Goal: Information Seeking & Learning: Check status

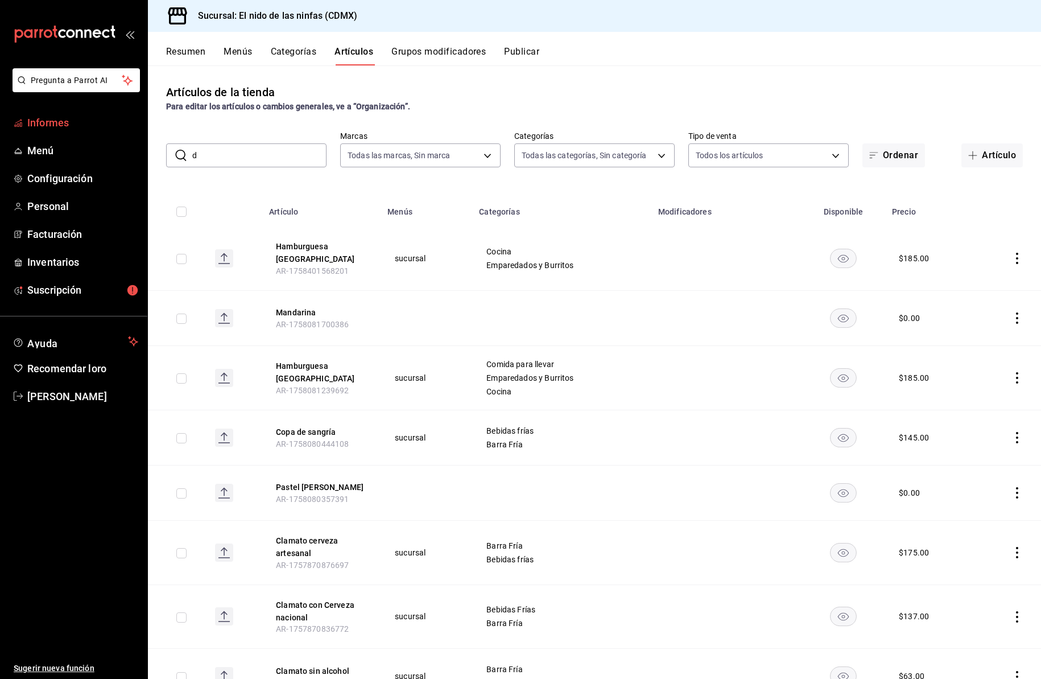
click at [55, 125] on font "Informes" at bounding box center [48, 123] width 42 height 12
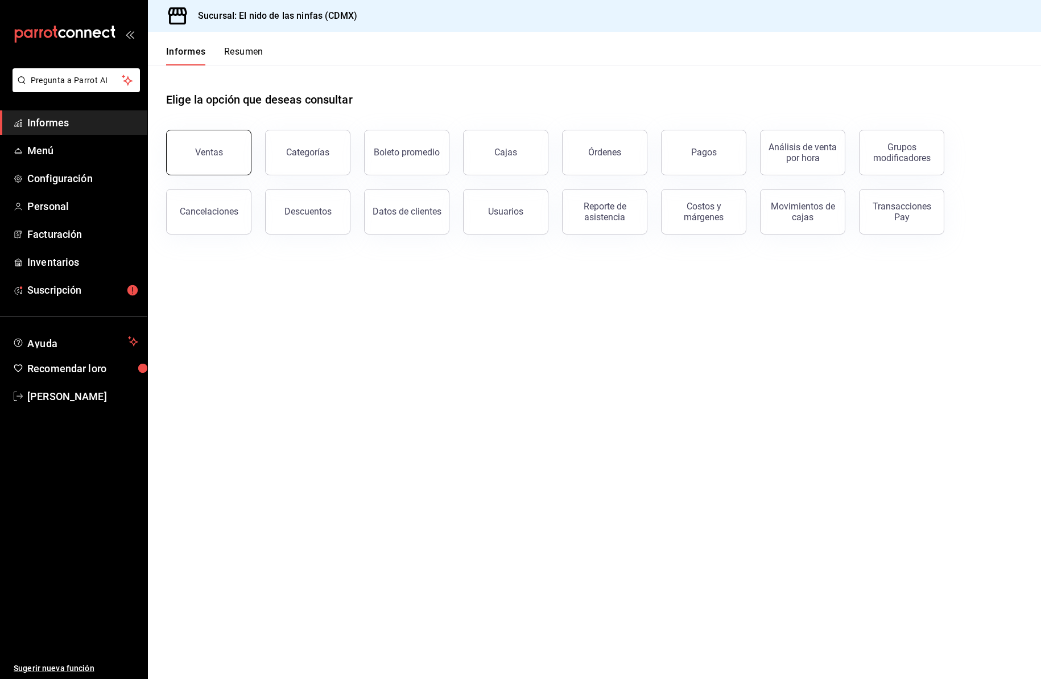
click at [211, 159] on button "Ventas" at bounding box center [208, 152] width 85 height 45
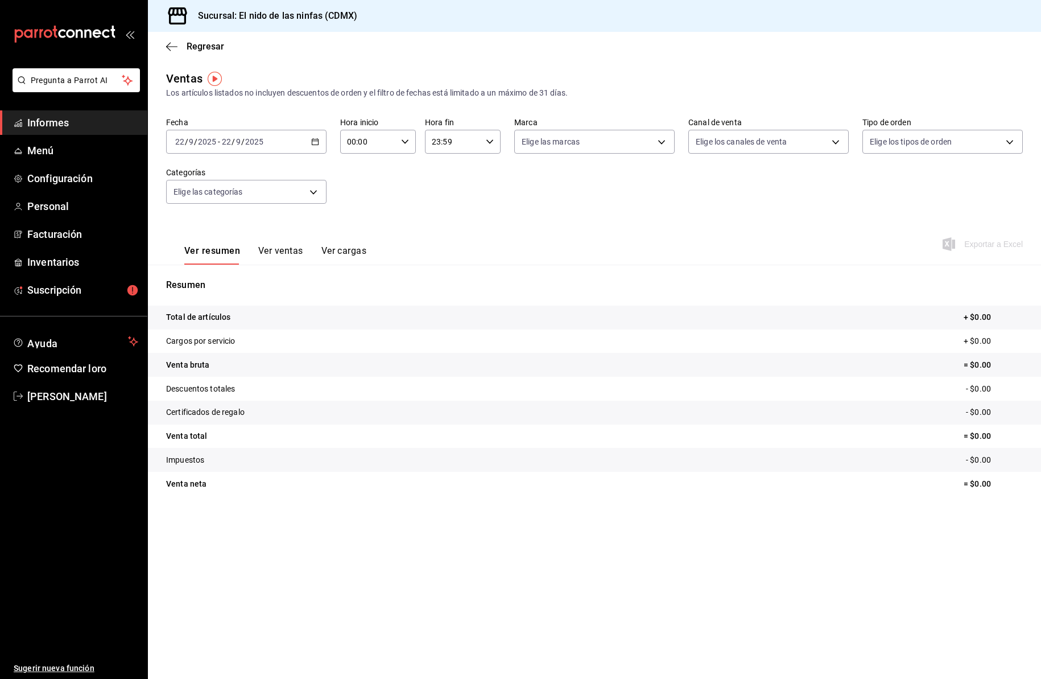
click at [316, 142] on icon "button" at bounding box center [315, 142] width 8 height 8
click at [225, 274] on font "Rango de fechas" at bounding box center [206, 278] width 60 height 9
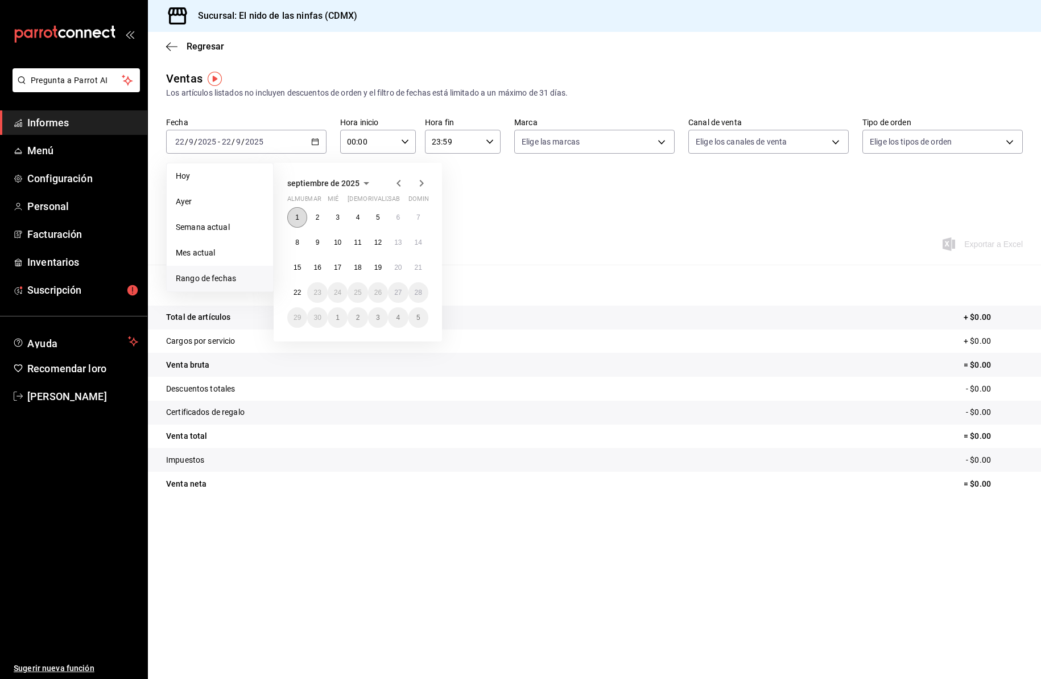
click at [296, 213] on font "1" at bounding box center [297, 217] width 4 height 8
click at [420, 264] on font "21" at bounding box center [418, 267] width 7 height 8
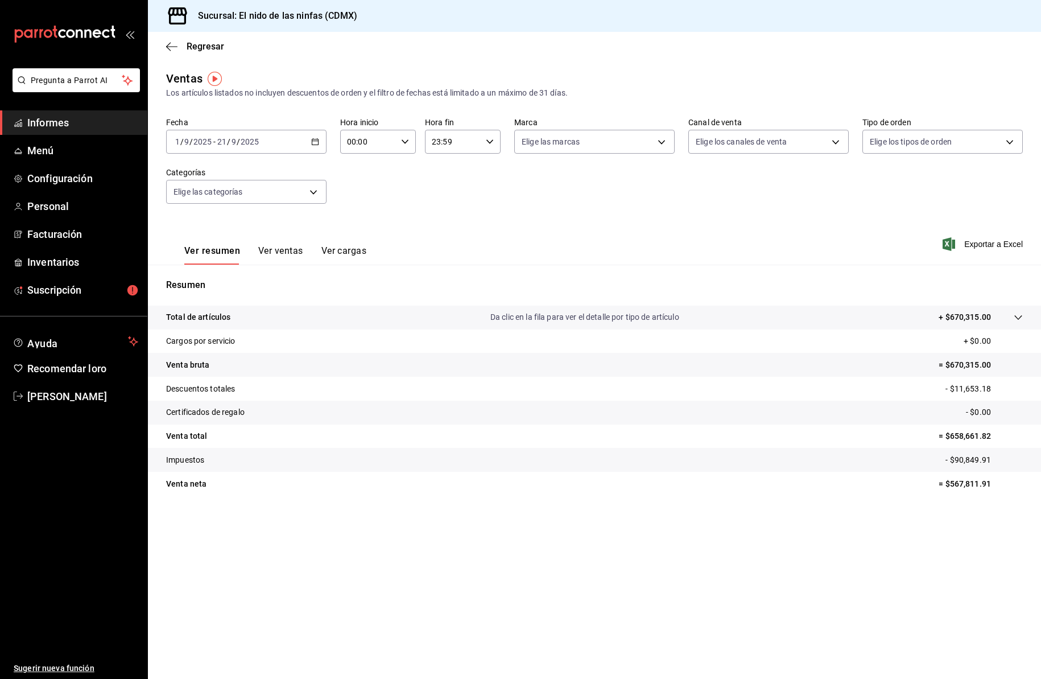
click at [286, 251] on font "Ver ventas" at bounding box center [280, 250] width 45 height 11
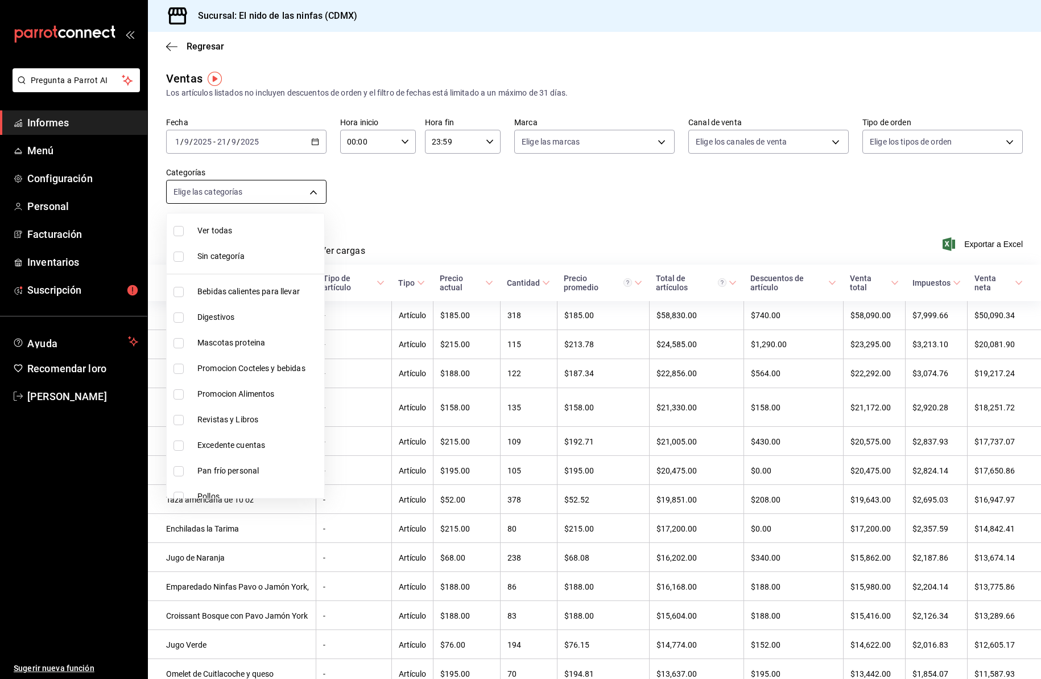
click at [312, 193] on body "Pregunta a Parrot AI Informes Menú Configuración Personal Facturación Inventari…" at bounding box center [520, 339] width 1041 height 679
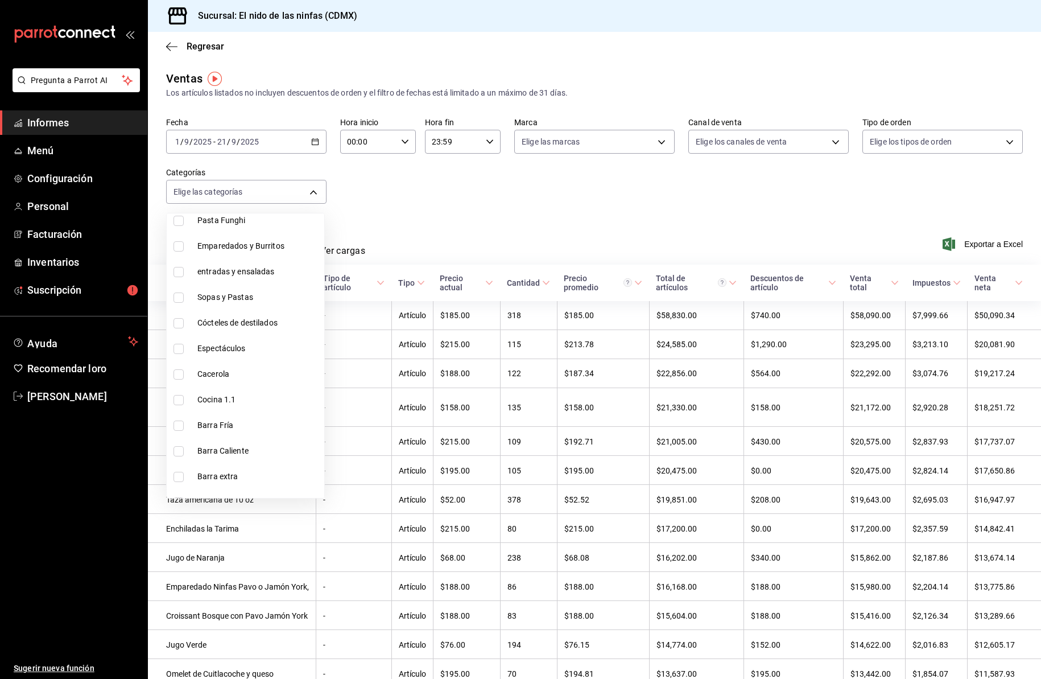
scroll to position [404, 0]
click at [181, 398] on input "checkbox" at bounding box center [178, 399] width 10 height 10
checkbox input "true"
type input "82ff0740-7c2d-429f-800d-034446317b15"
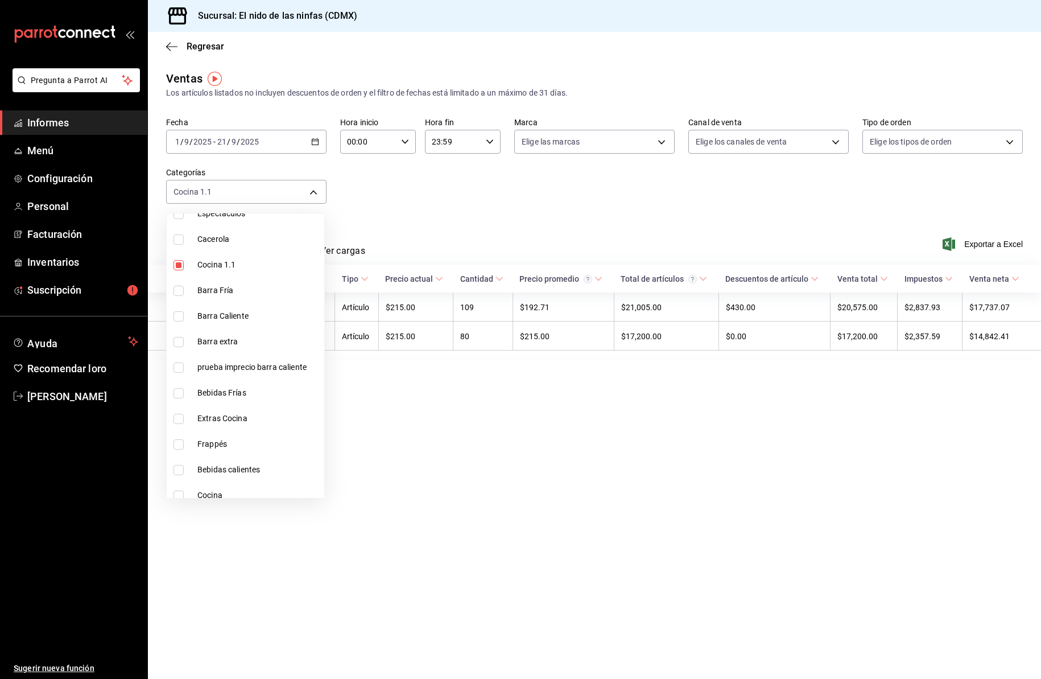
scroll to position [541, 0]
click at [179, 418] on input "checkbox" at bounding box center [178, 416] width 10 height 10
checkbox input "true"
type input "82ff0740-7c2d-429f-800d-034446317b15,4640c7f3-91c8-437f-ad7e-b8b75aa38e41"
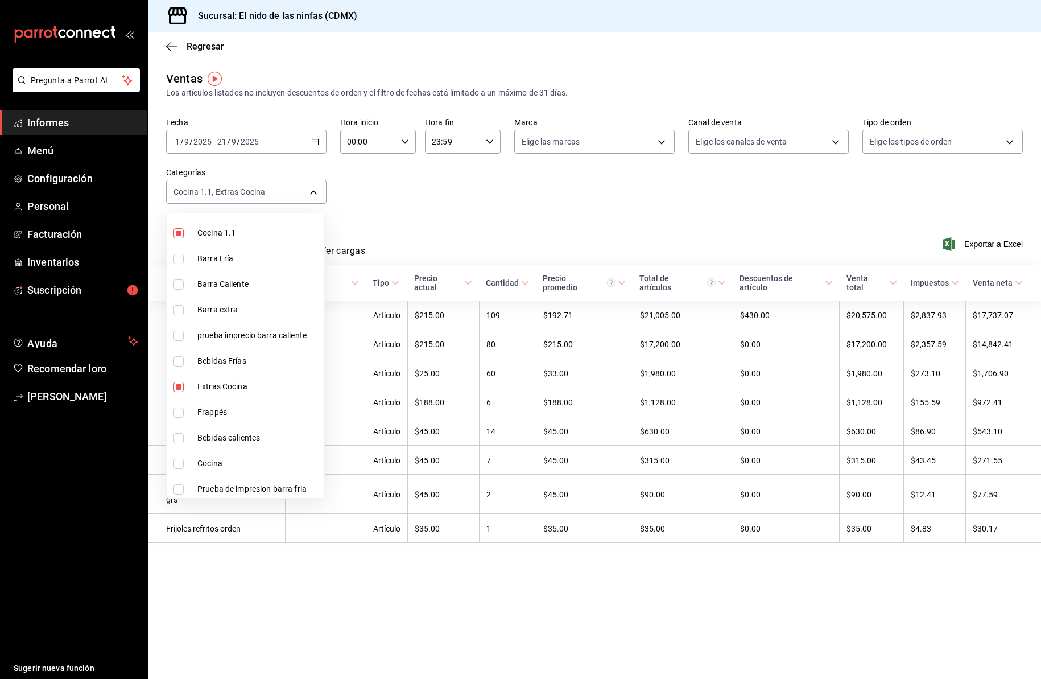
scroll to position [586, 0]
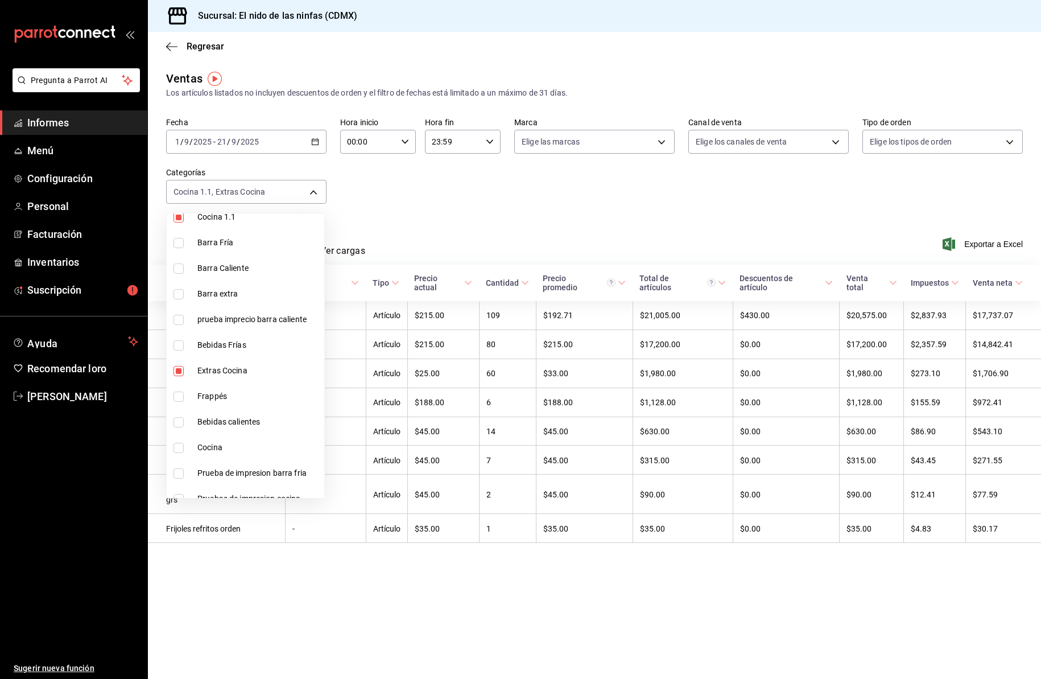
click at [180, 446] on input "checkbox" at bounding box center [178, 447] width 10 height 10
checkbox input "true"
type input "82ff0740-7c2d-429f-800d-034446317b15,4640c7f3-91c8-437f-ad7e-b8b75aa38e41,0e937…"
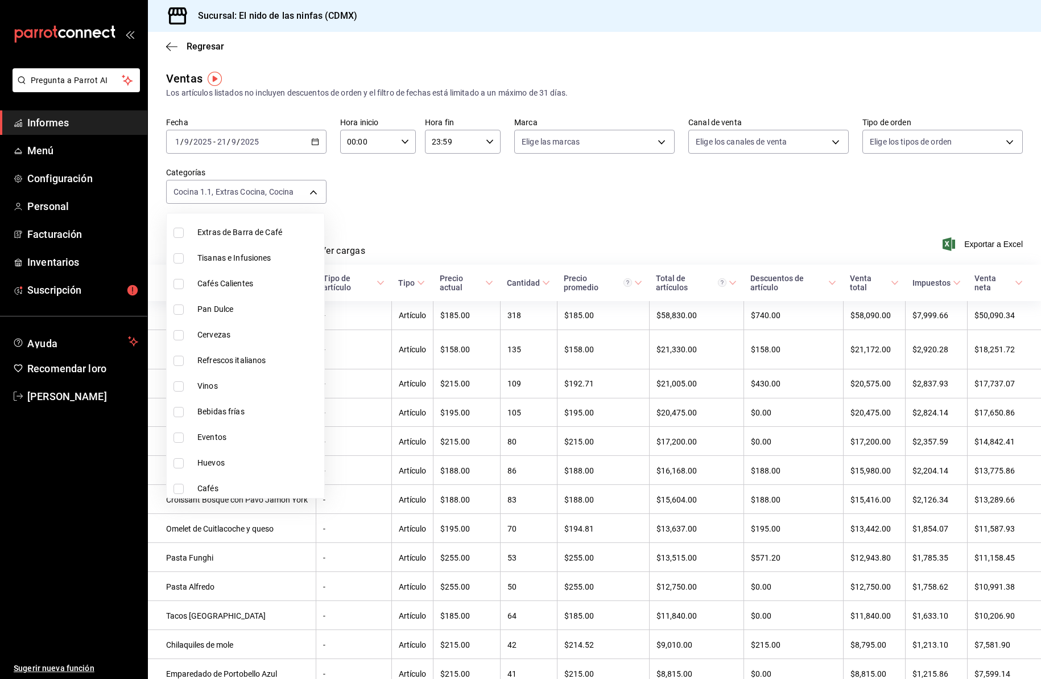
scroll to position [998, 0]
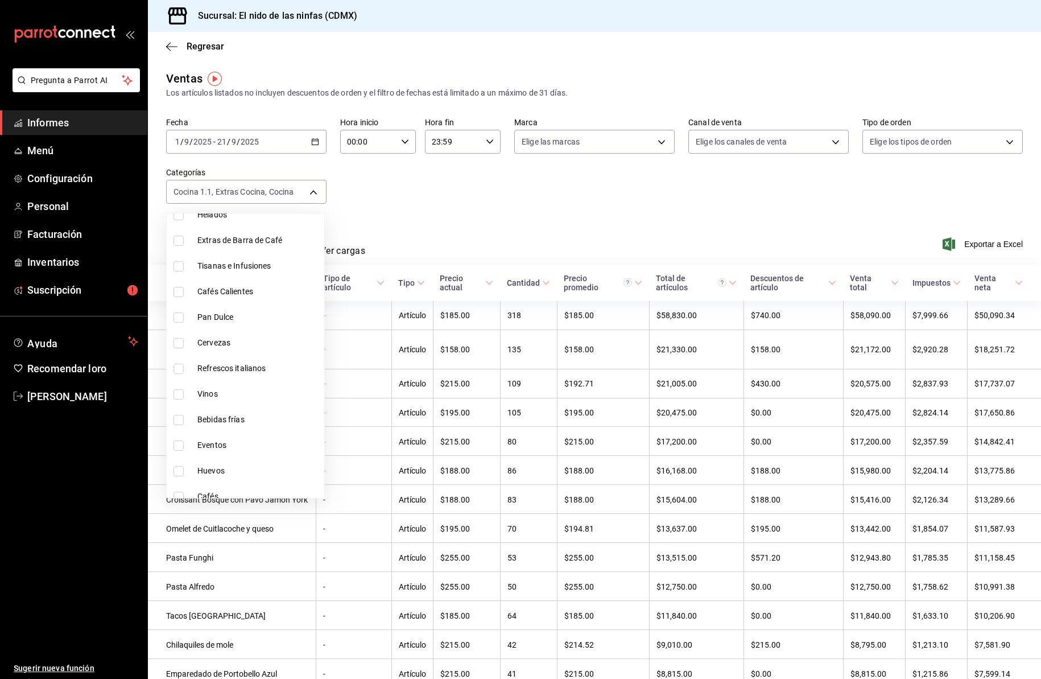
click at [179, 466] on input "checkbox" at bounding box center [178, 471] width 10 height 10
checkbox input "true"
type input "82ff0740-7c2d-429f-800d-034446317b15,4640c7f3-91c8-437f-ad7e-b8b75aa38e41,0e937…"
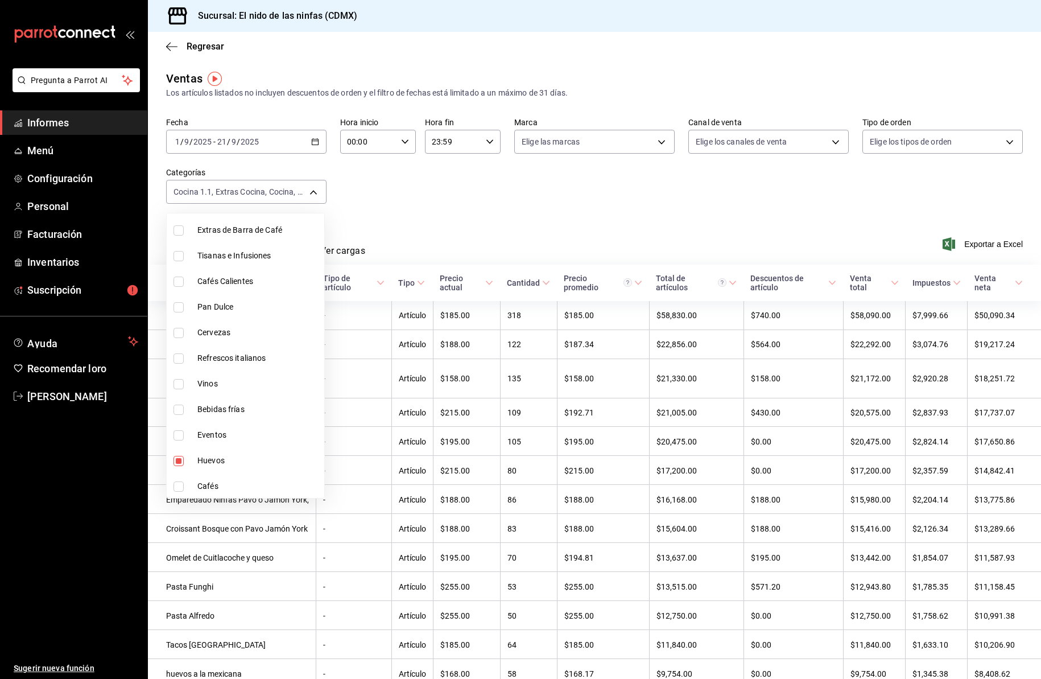
scroll to position [1035, 0]
click at [431, 210] on div at bounding box center [520, 339] width 1041 height 679
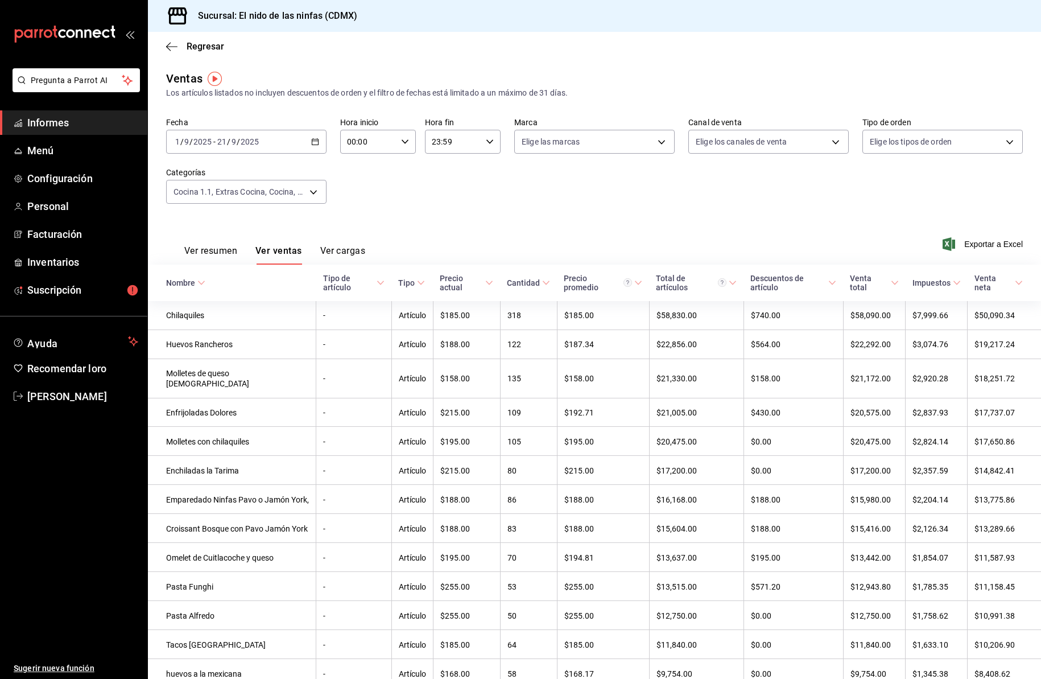
click at [433, 210] on div "Fecha [DATE] [DATE] - [DATE] [DATE] Hora inicio 00:00 Hora inicio Hora fin 23:5…" at bounding box center [594, 167] width 857 height 100
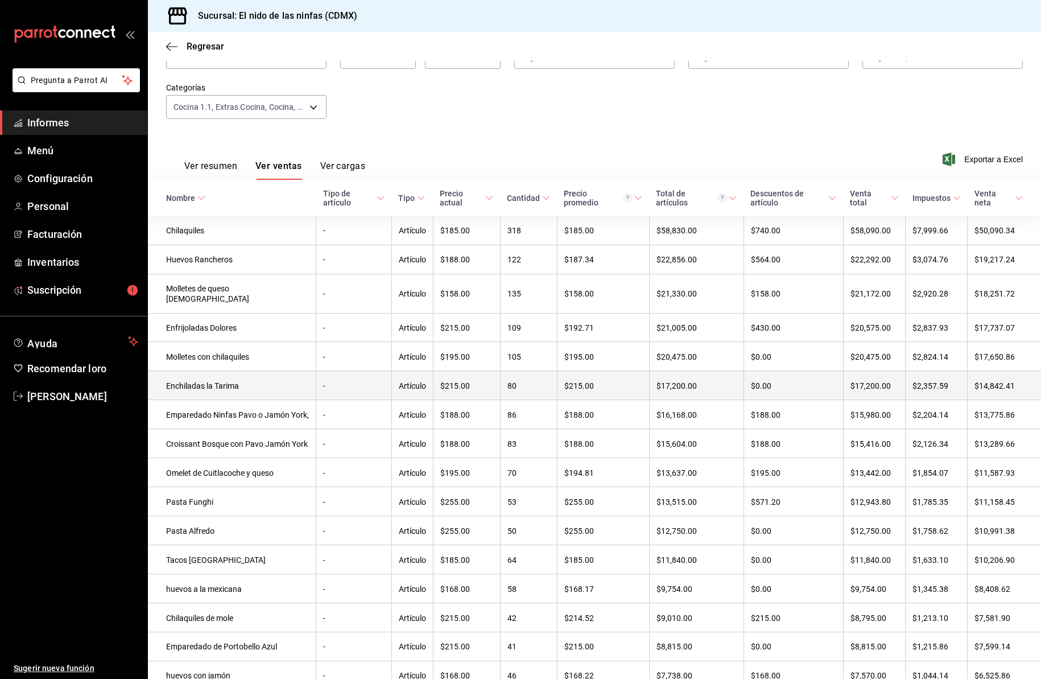
scroll to position [0, 0]
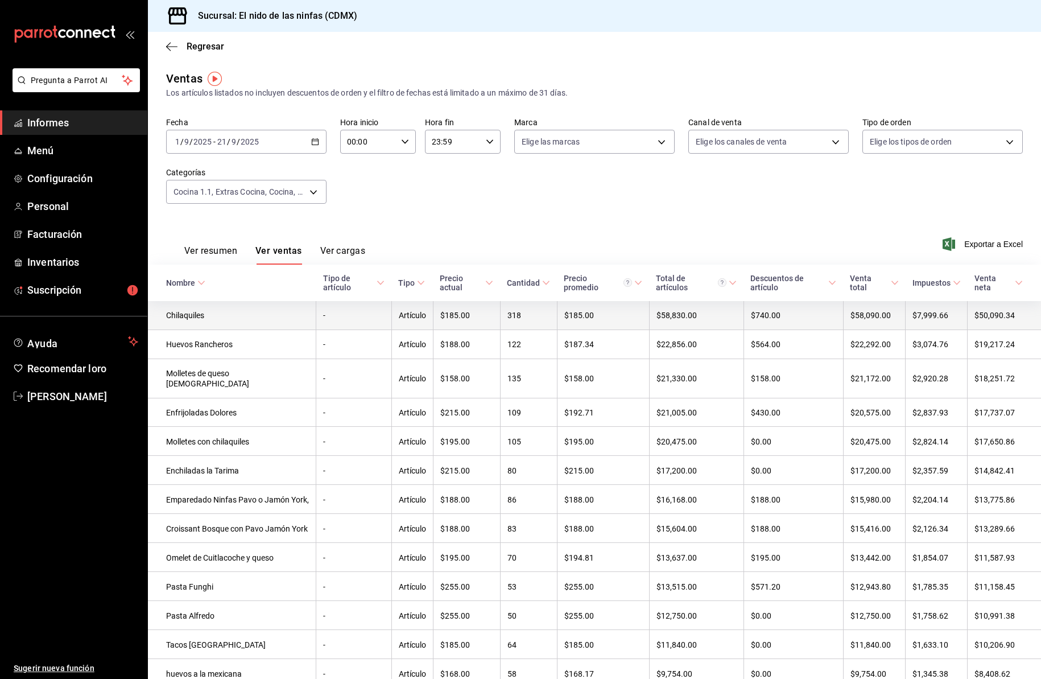
click at [195, 317] on font "Chilaquiles" at bounding box center [185, 315] width 38 height 9
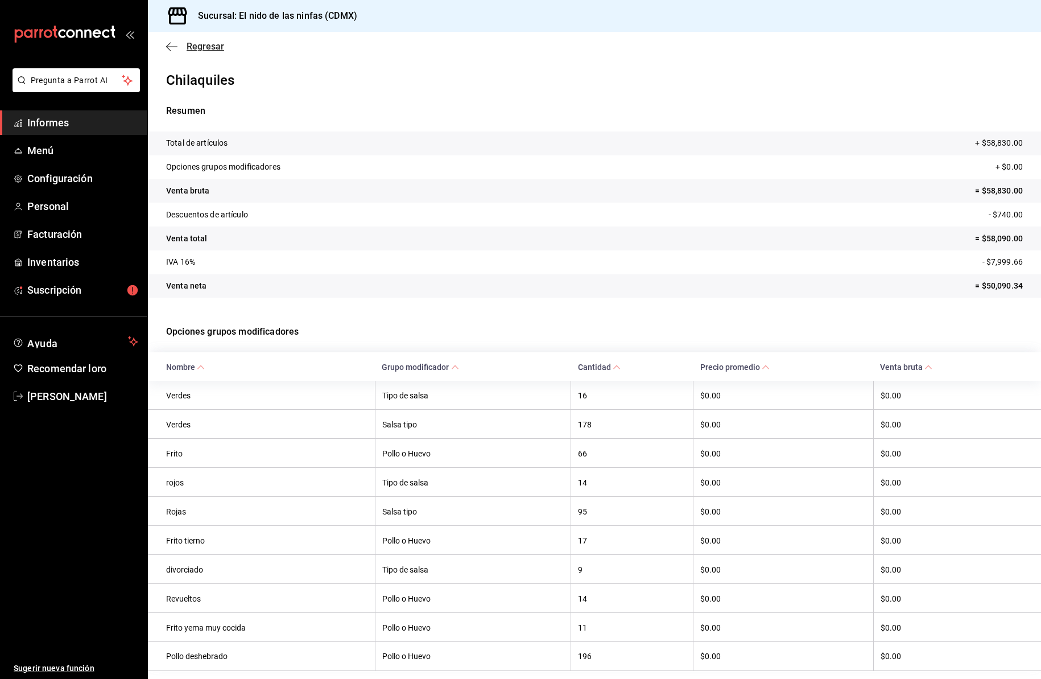
click at [169, 48] on icon "button" at bounding box center [168, 46] width 5 height 9
click at [169, 46] on icon "button" at bounding box center [171, 46] width 11 height 1
click at [168, 43] on icon "button" at bounding box center [171, 47] width 11 height 10
click at [204, 43] on font "Regresar" at bounding box center [206, 46] width 38 height 11
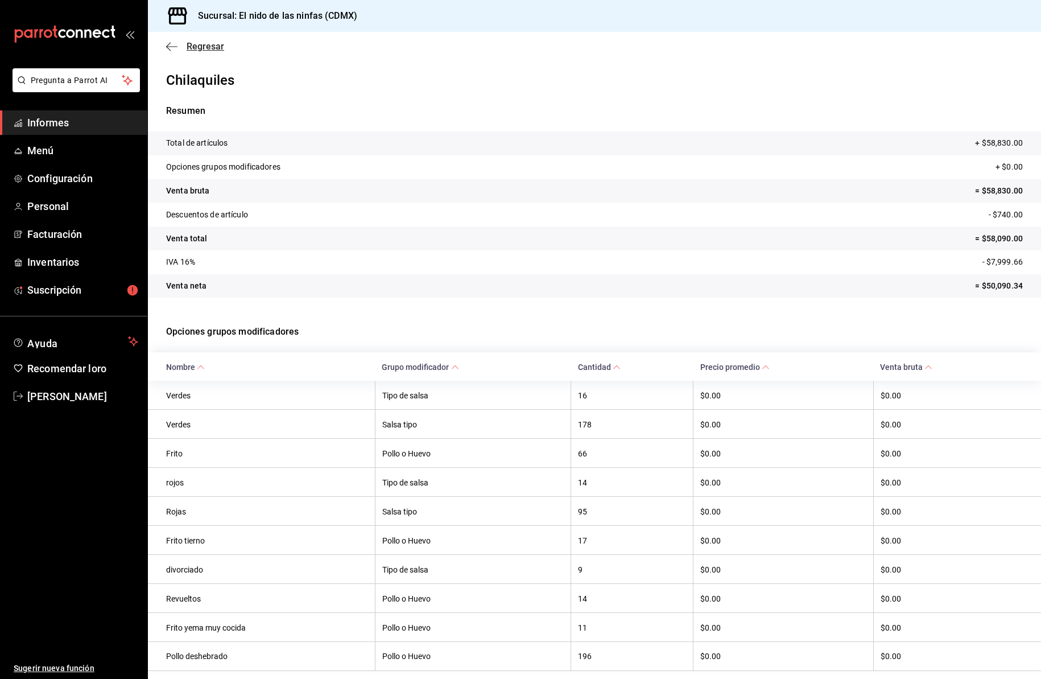
click at [204, 44] on font "Regresar" at bounding box center [206, 46] width 38 height 11
click at [44, 152] on font "Menú" at bounding box center [40, 150] width 27 height 12
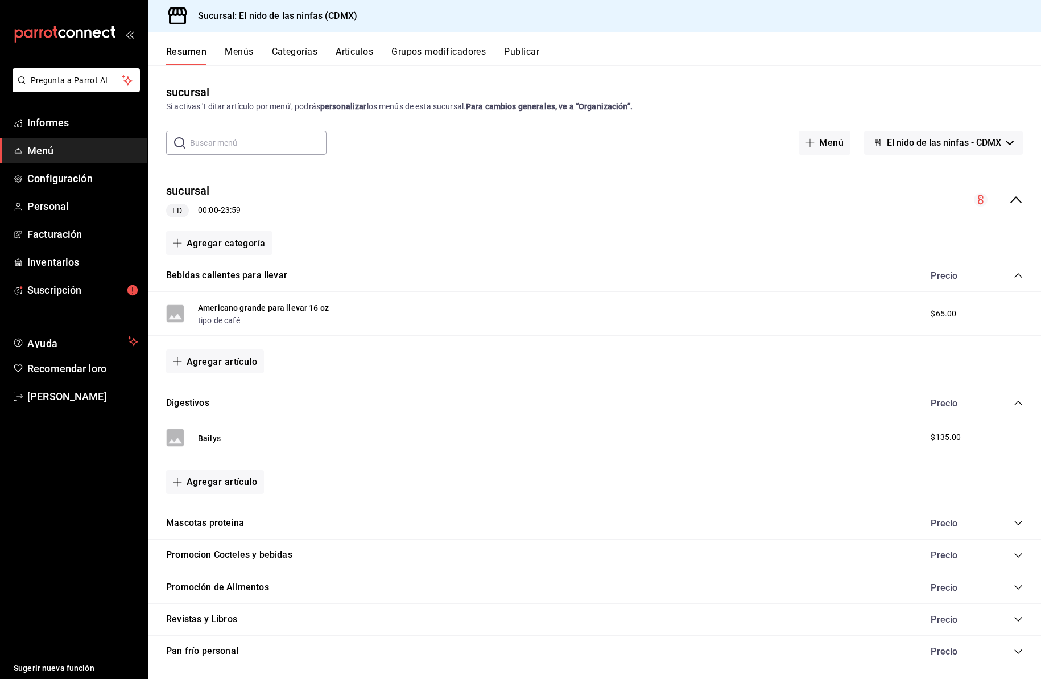
click at [48, 153] on font "Menú" at bounding box center [40, 150] width 27 height 12
click at [358, 51] on font "Artículos" at bounding box center [355, 51] width 38 height 11
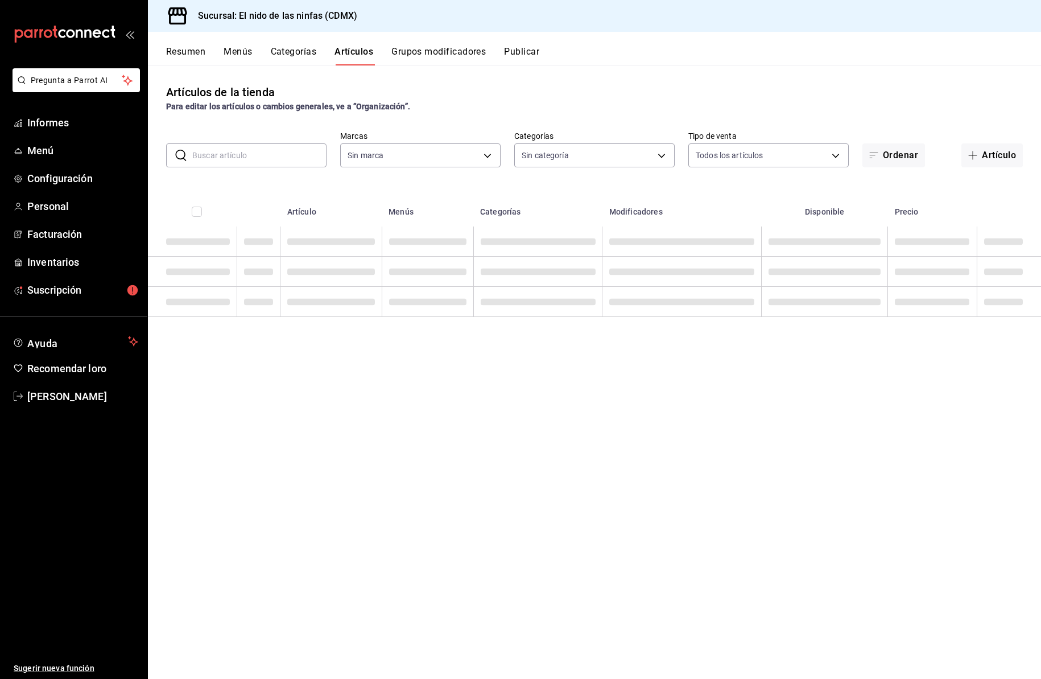
type input "d2e7f705-a92e-4b5a-9c7a-3f8867cbe88b"
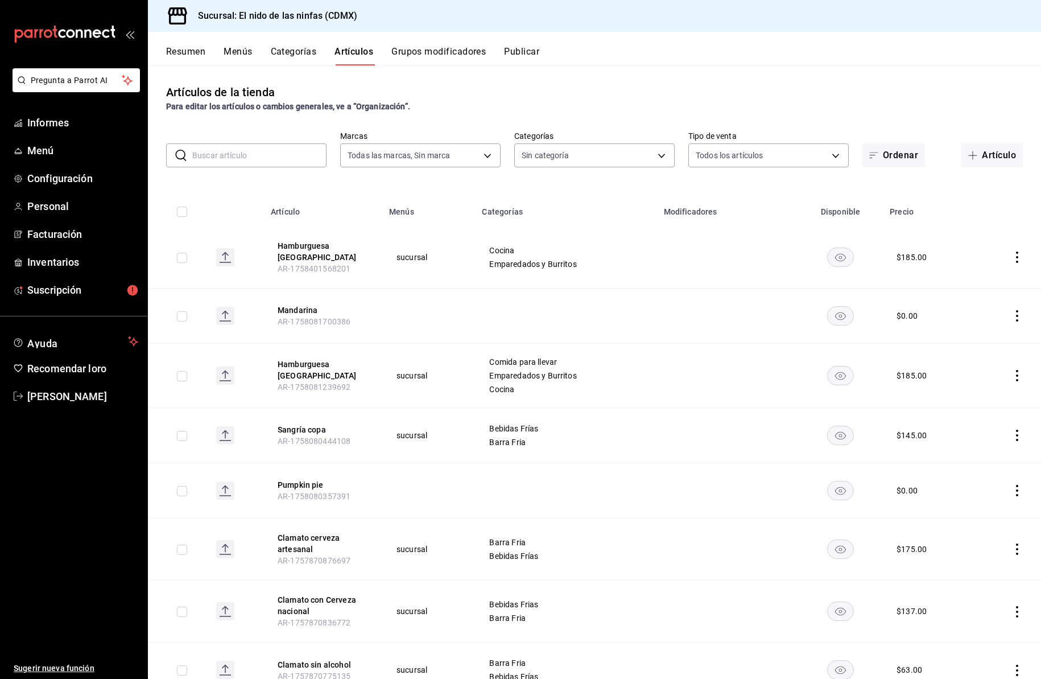
type input "5c205893-a101-45fe-a5e9-0d3a7003fba1,4b68dad8-5fea-4f89-9963-c0d84c3836ef,d07fc…"
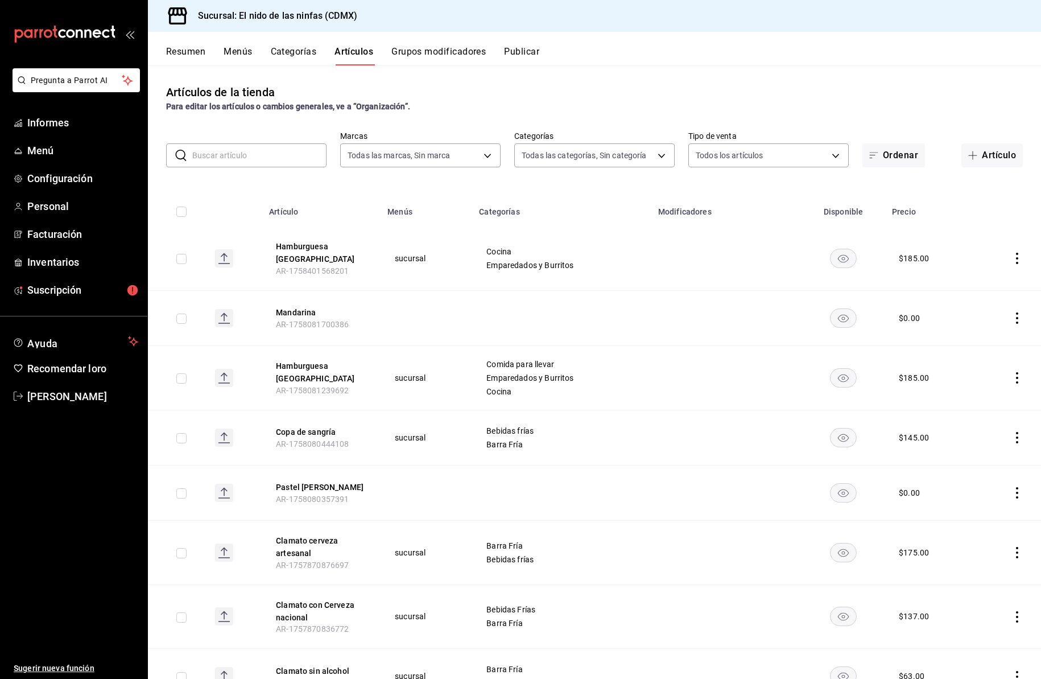
click at [235, 156] on input "text" at bounding box center [259, 155] width 134 height 23
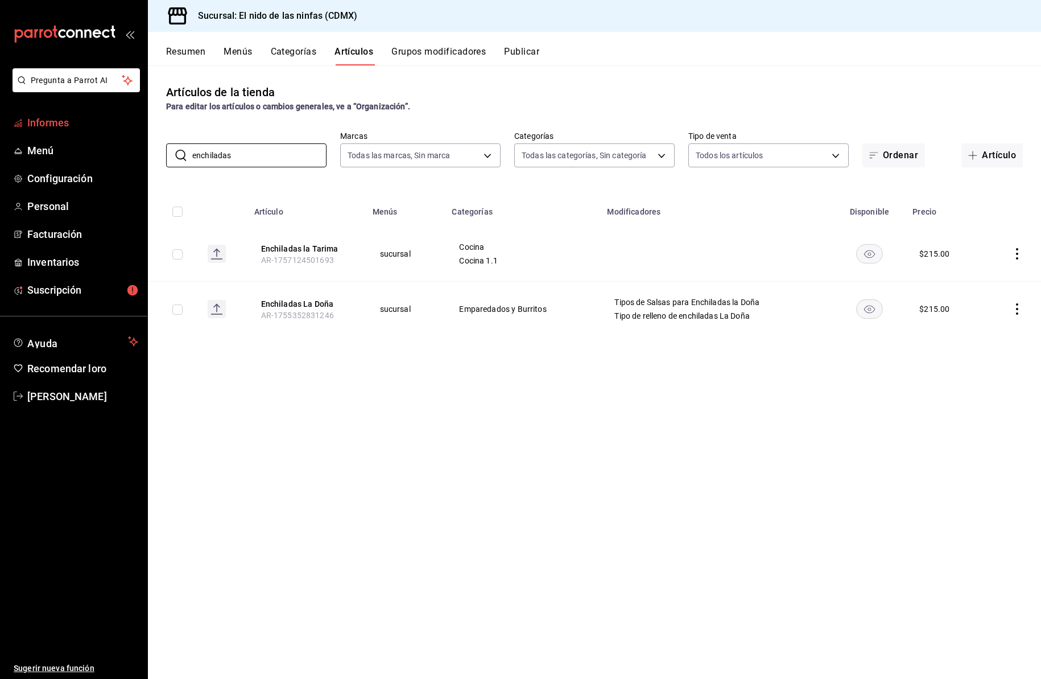
type input "enchiladas"
click at [52, 125] on font "Informes" at bounding box center [48, 123] width 42 height 12
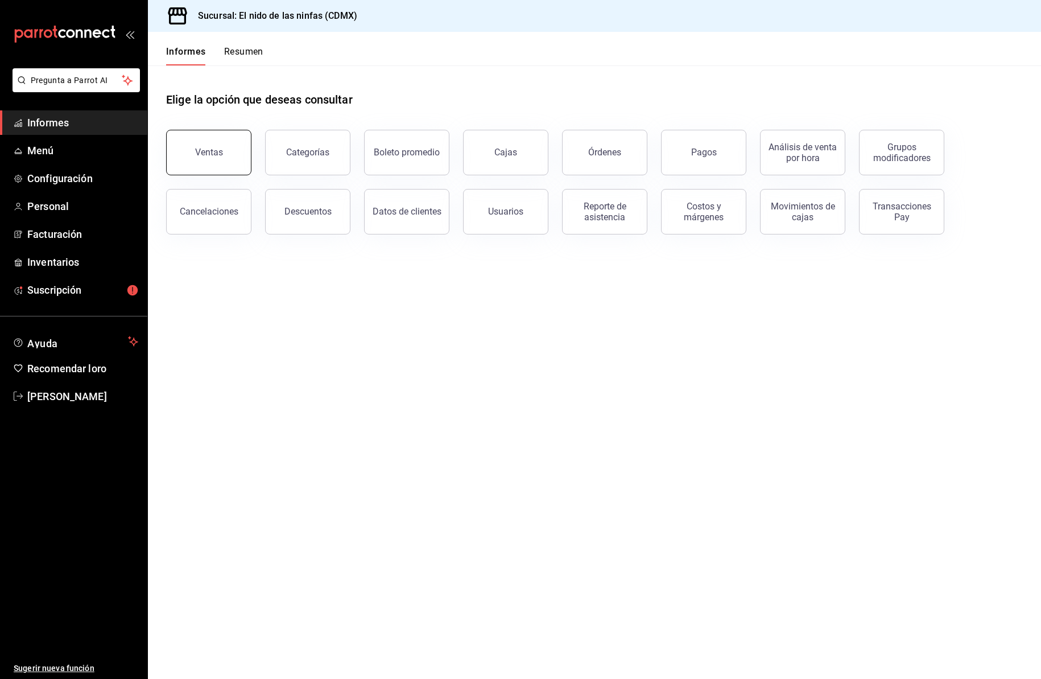
click at [219, 142] on button "Ventas" at bounding box center [208, 152] width 85 height 45
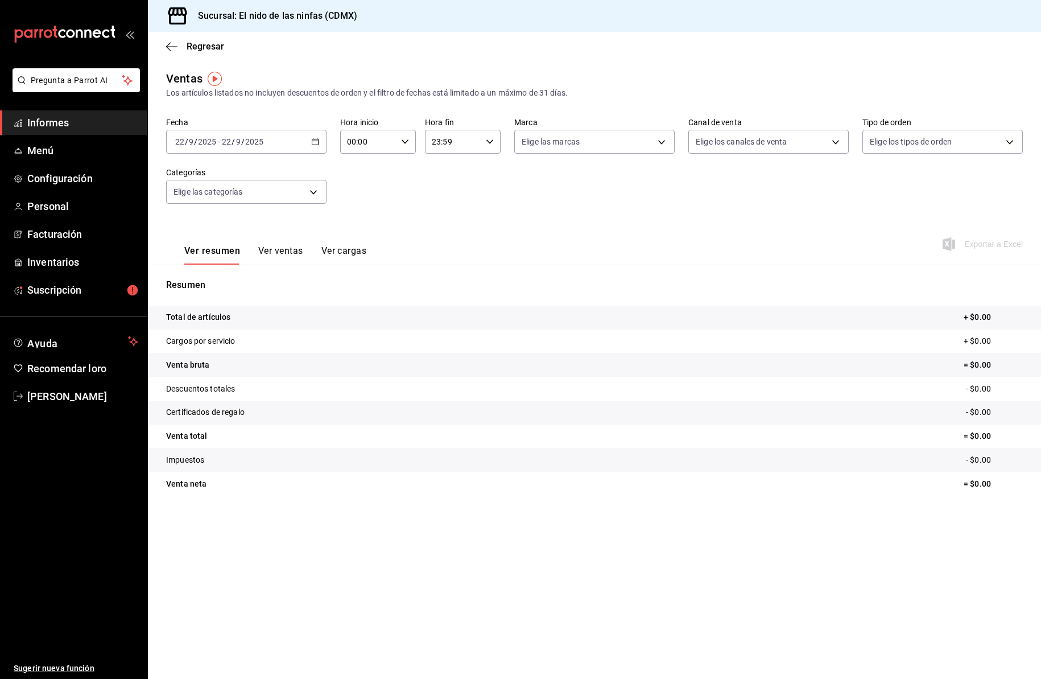
click at [317, 139] on \(Stroke\) "button" at bounding box center [315, 142] width 7 height 6
click at [225, 275] on font "Rango de fechas" at bounding box center [206, 278] width 60 height 9
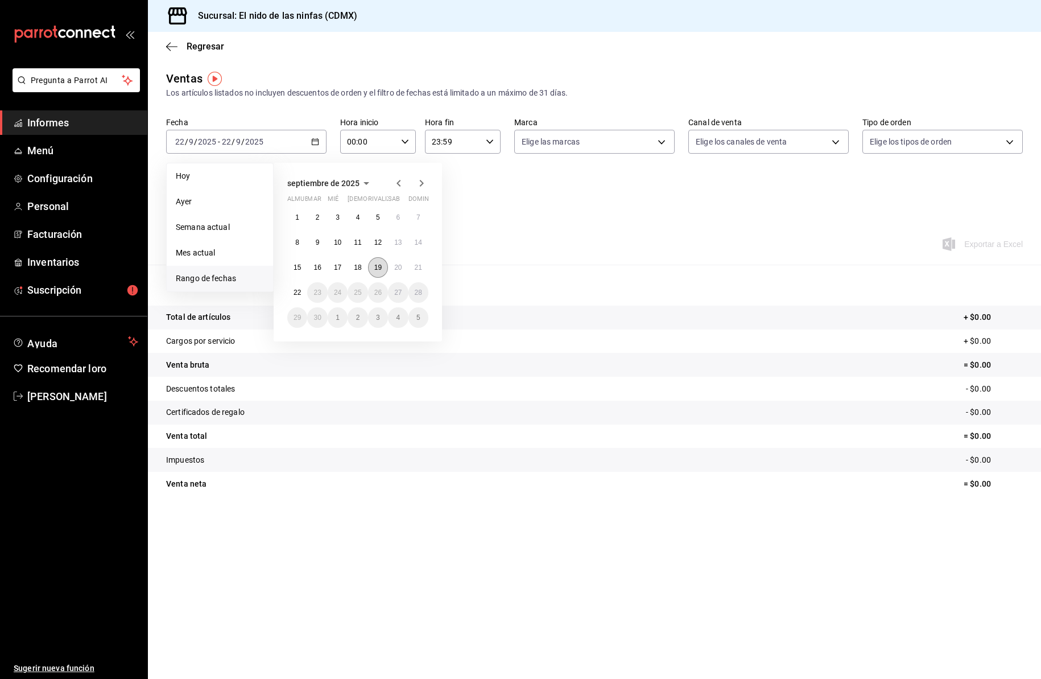
click at [380, 268] on font "19" at bounding box center [377, 267] width 7 height 8
click at [416, 270] on font "21" at bounding box center [418, 267] width 7 height 8
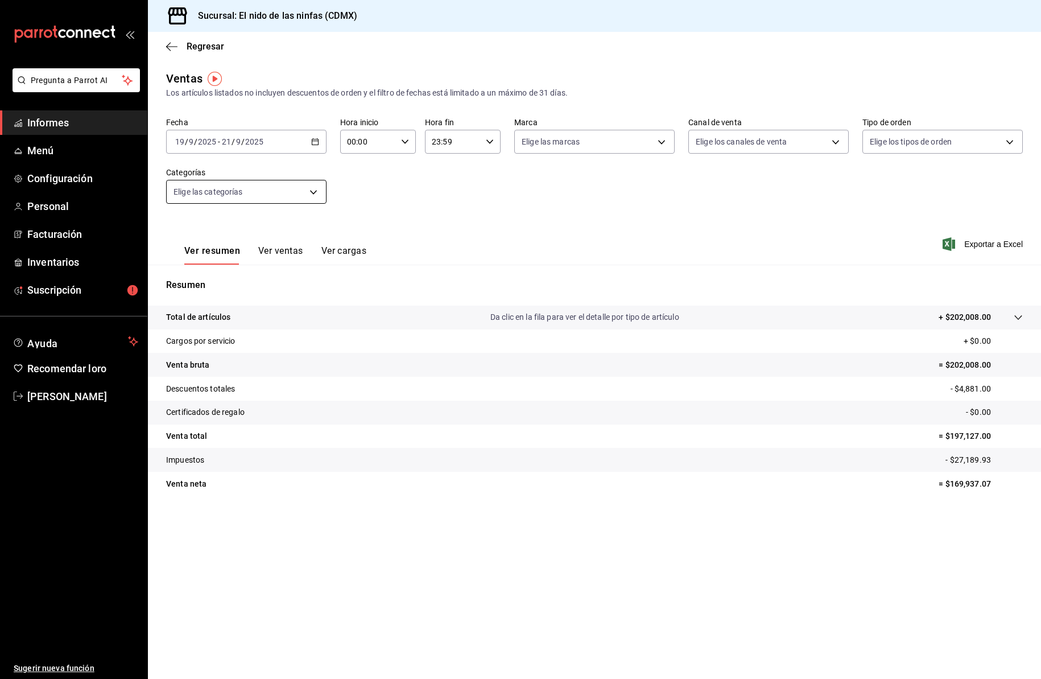
click at [313, 192] on body "Pregunta a Parrot AI Informes Menú Configuración Personal Facturación Inventari…" at bounding box center [520, 339] width 1041 height 679
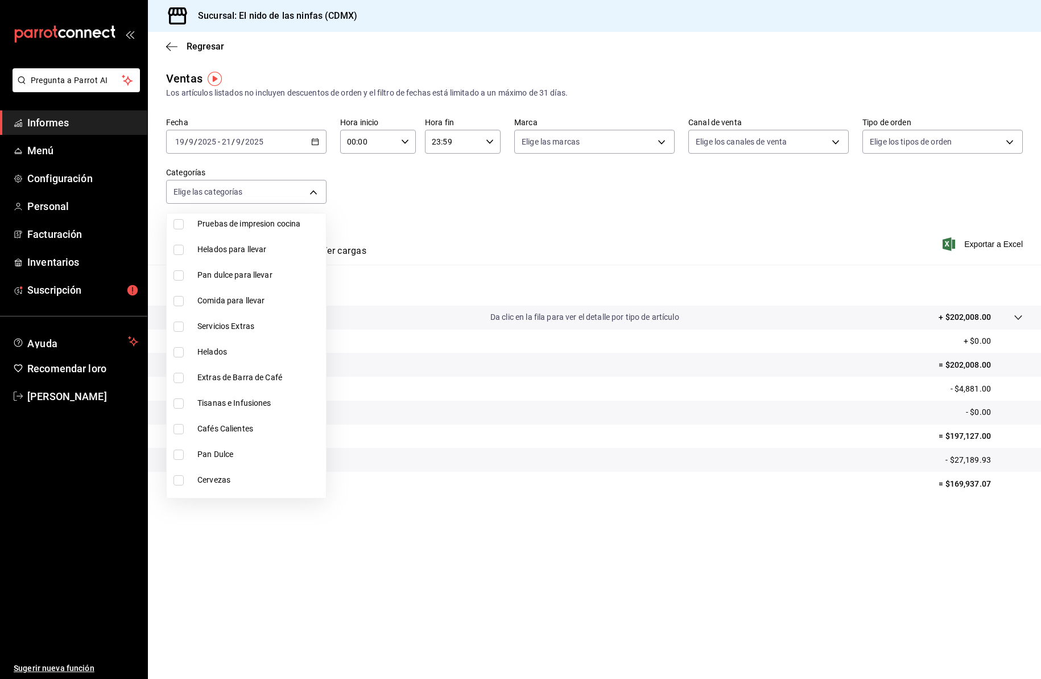
scroll to position [858, 0]
click at [181, 308] on input "checkbox" at bounding box center [178, 304] width 10 height 10
checkbox input "true"
type input "52cdf146-d797-4c95-87f4-e716991bc119"
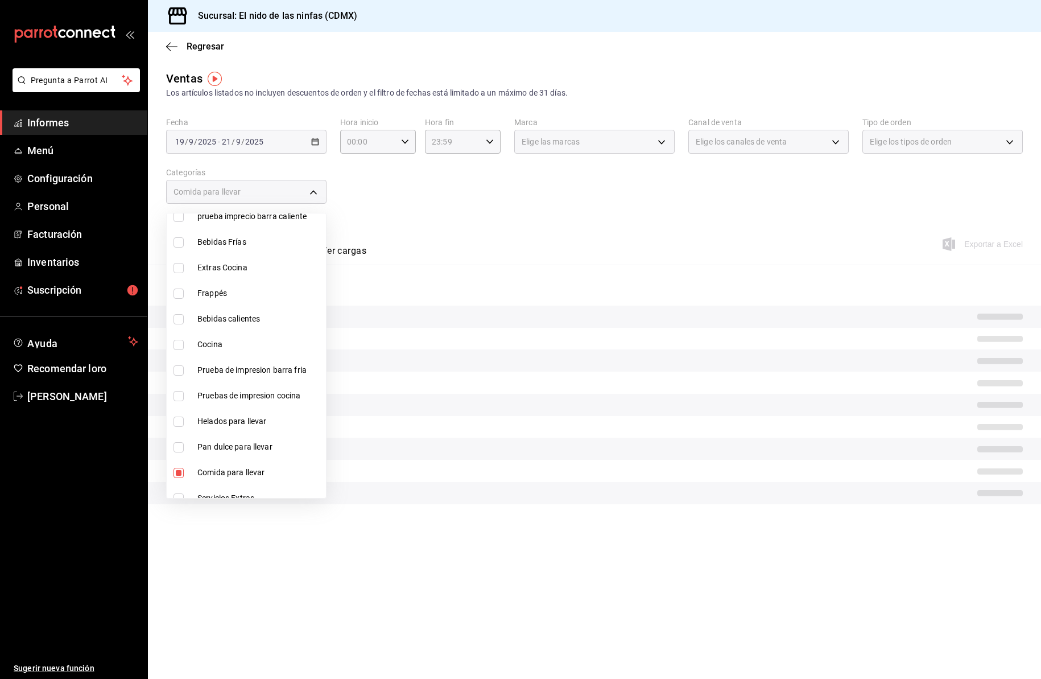
scroll to position [686, 0]
click at [179, 351] on input "checkbox" at bounding box center [178, 347] width 10 height 10
checkbox input "true"
type input "52cdf146-d797-4c95-87f4-e716991bc119,0e93710e-8863-43ec-a010-296812a659b1"
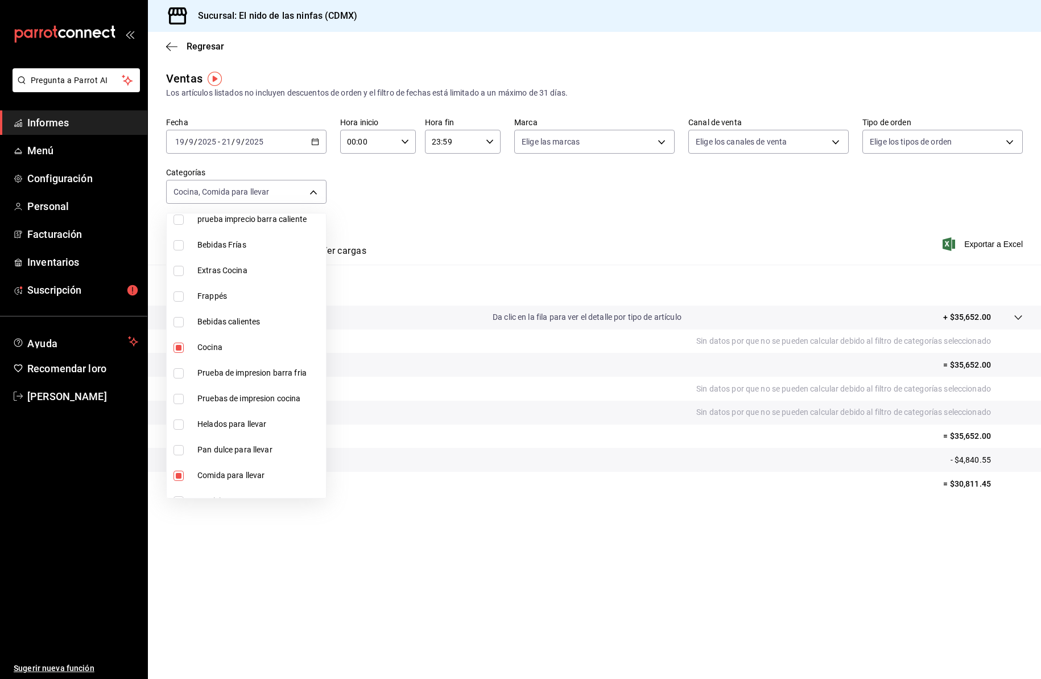
click at [178, 271] on input "checkbox" at bounding box center [178, 271] width 10 height 10
checkbox input "true"
type input "52cdf146-d797-4c95-87f4-e716991bc119,0e93710e-8863-43ec-a010-296812a659b1,4640c…"
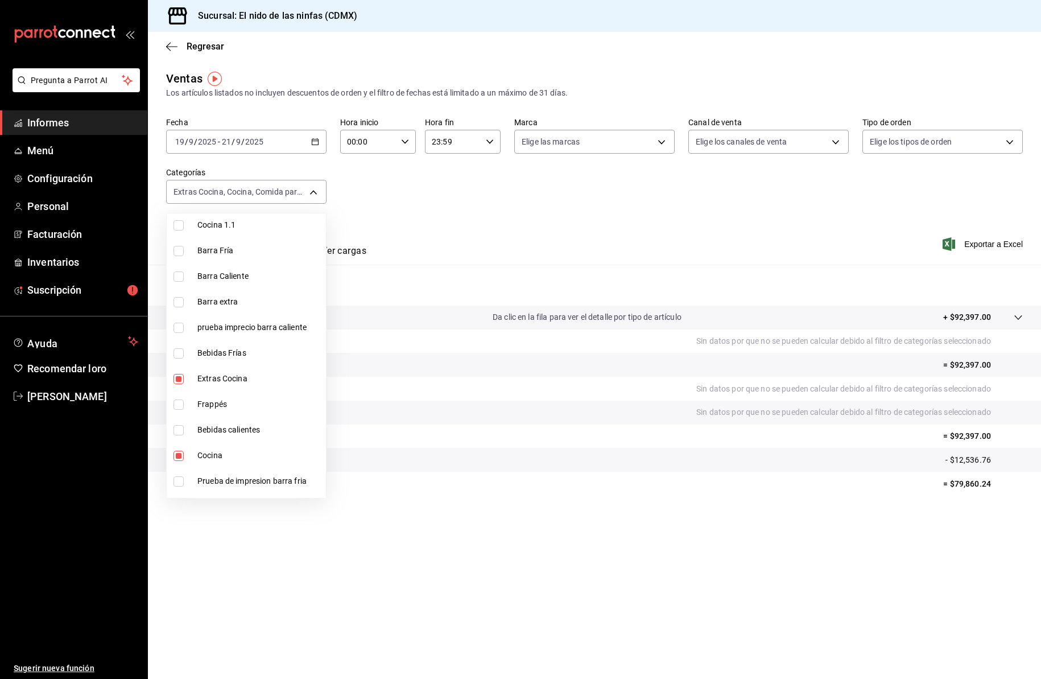
scroll to position [576, 0]
click at [178, 230] on input "checkbox" at bounding box center [178, 228] width 10 height 10
checkbox input "true"
type input "52cdf146-d797-4c95-87f4-e716991bc119,0e93710e-8863-43ec-a010-296812a659b1,4640c…"
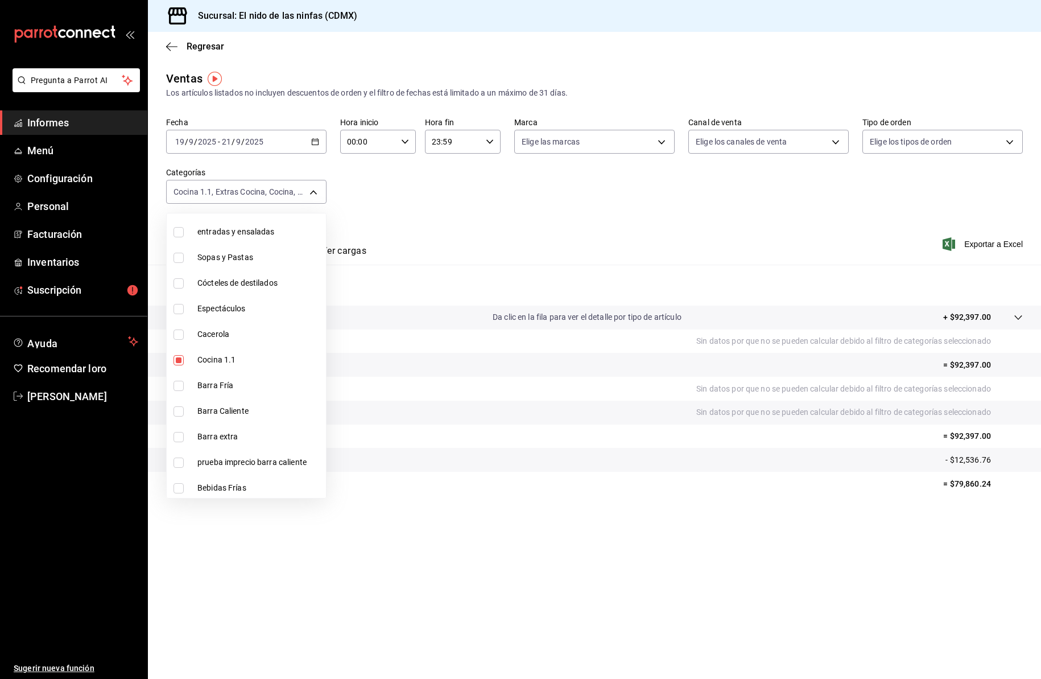
click at [176, 258] on input "checkbox" at bounding box center [178, 258] width 10 height 10
checkbox input "false"
type input "52cdf146-d797-4c95-87f4-e716991bc119,0e93710e-8863-43ec-a010-296812a659b1,4640c…"
click at [177, 233] on input "checkbox" at bounding box center [178, 232] width 10 height 10
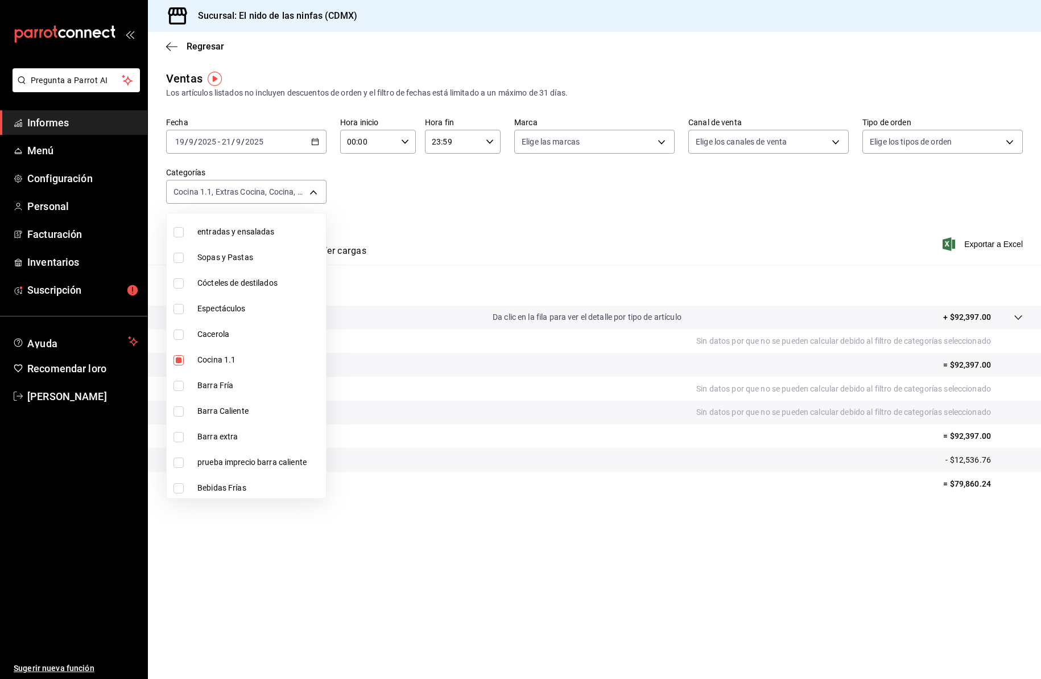
checkbox input "true"
type input "52cdf146-d797-4c95-87f4-e716991bc119,0e93710e-8863-43ec-a010-296812a659b1,4640c…"
click at [179, 255] on input "checkbox" at bounding box center [178, 258] width 10 height 10
checkbox input "true"
type input "52cdf146-d797-4c95-87f4-e716991bc119,0e93710e-8863-43ec-a010-296812a659b1,4640c…"
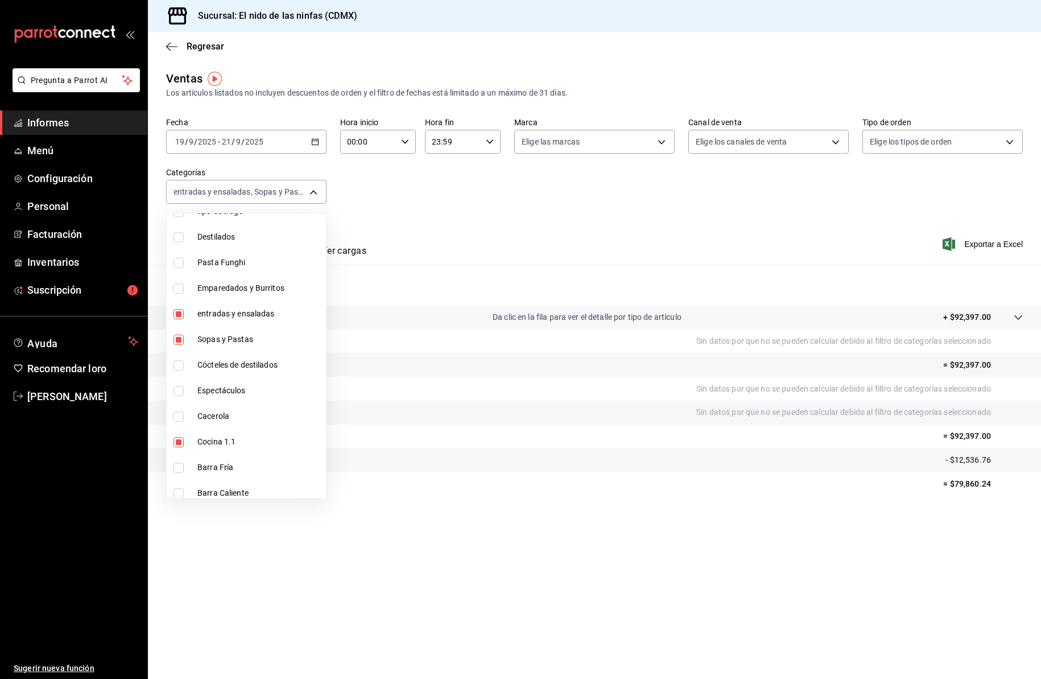
scroll to position [354, 0]
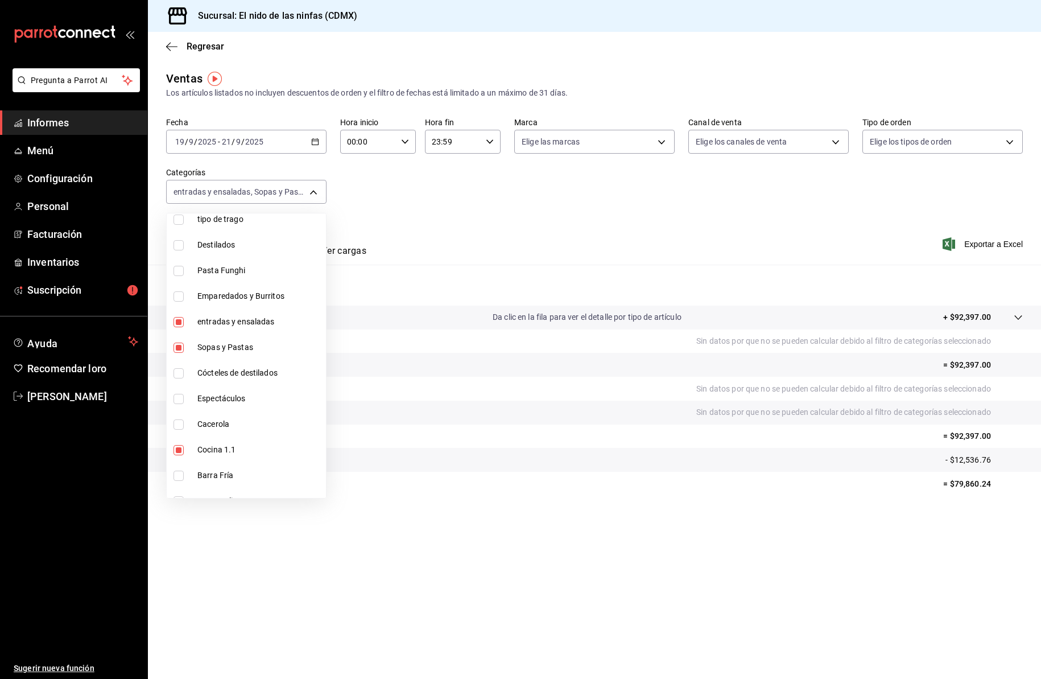
click at [180, 293] on input "checkbox" at bounding box center [178, 296] width 10 height 10
checkbox input "true"
type input "52cdf146-d797-4c95-87f4-e716991bc119,0e93710e-8863-43ec-a010-296812a659b1,4640c…"
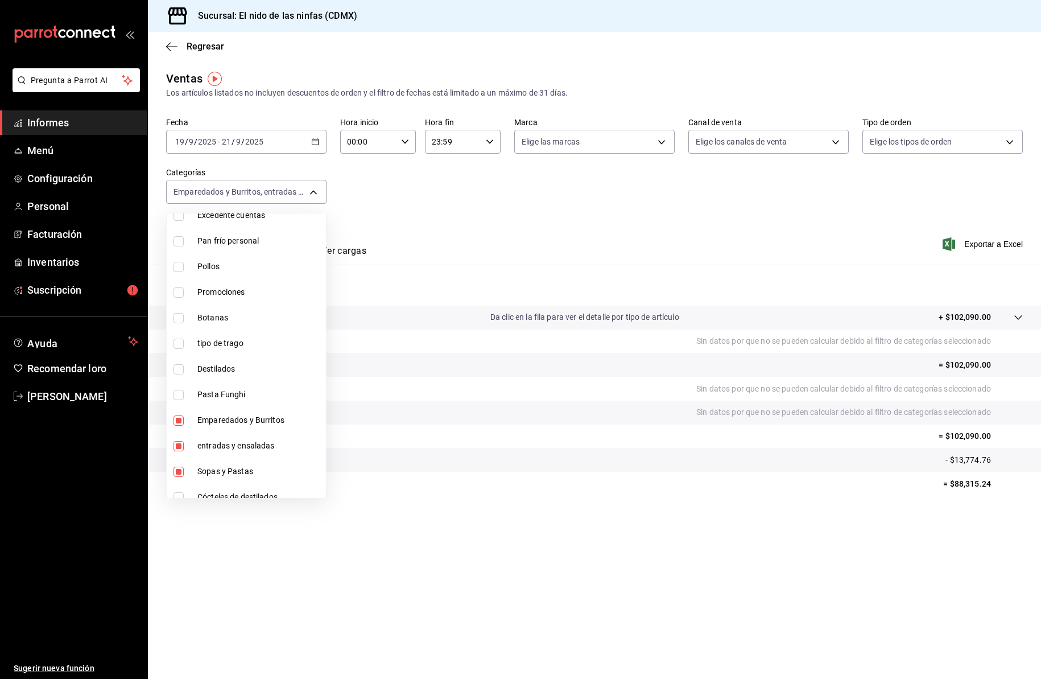
scroll to position [227, 0]
click at [181, 294] on input "checkbox" at bounding box center [178, 295] width 10 height 10
checkbox input "true"
type input "52cdf146-d797-4c95-87f4-e716991bc119,0e93710e-8863-43ec-a010-296812a659b1,4640c…"
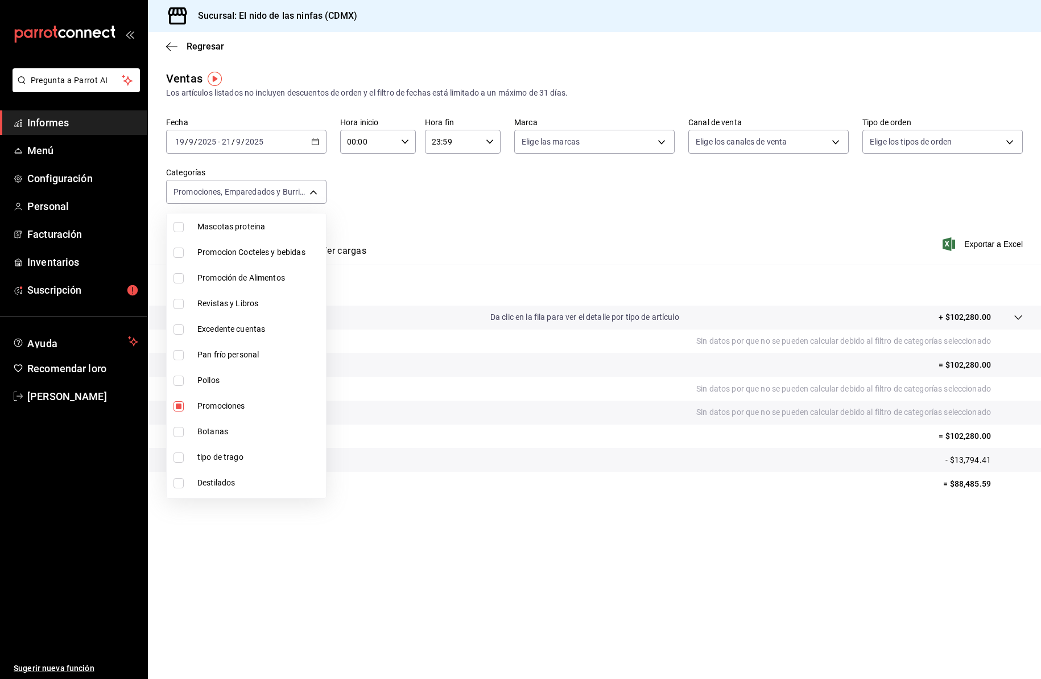
scroll to position [111, 0]
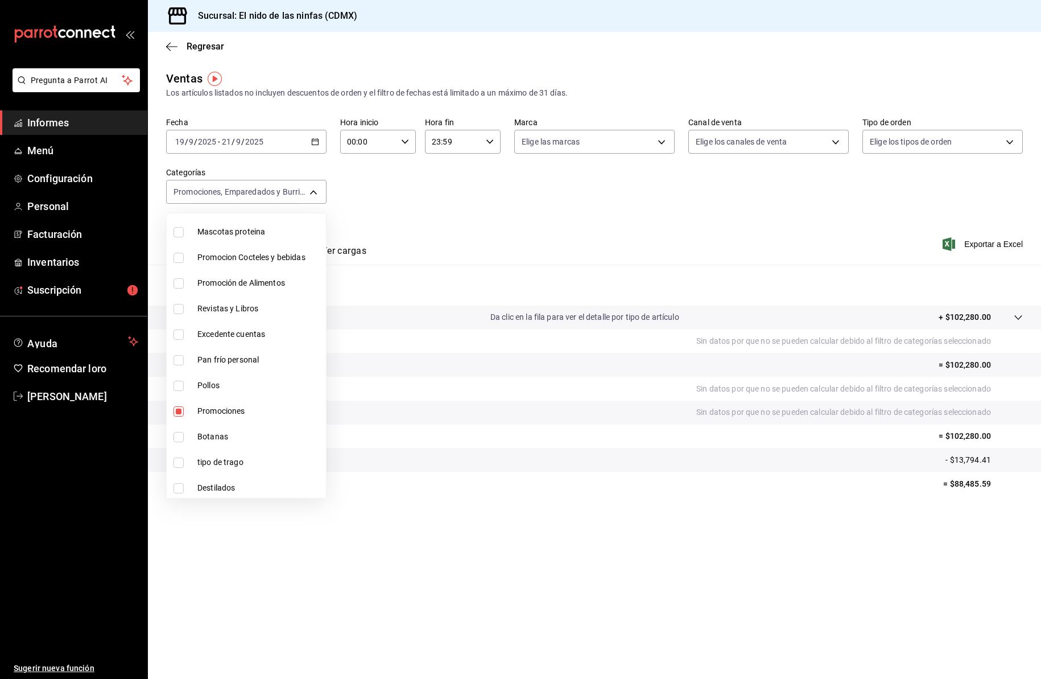
click at [180, 287] on input "checkbox" at bounding box center [178, 283] width 10 height 10
checkbox input "true"
type input "52cdf146-d797-4c95-87f4-e716991bc119,0e93710e-8863-43ec-a010-296812a659b1,4640c…"
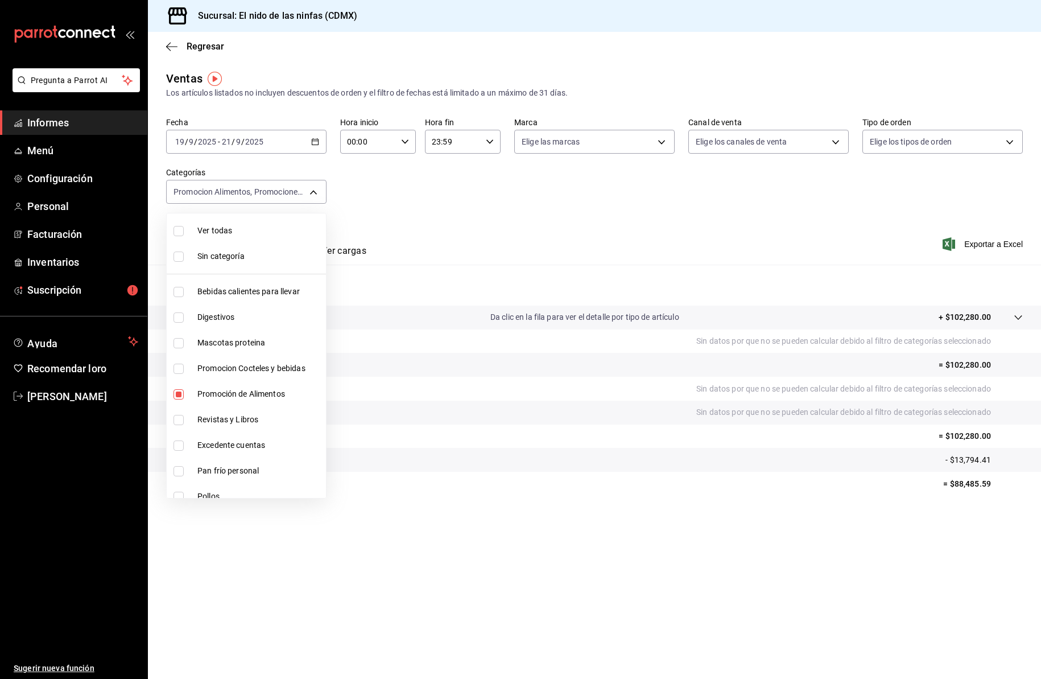
click at [396, 227] on div at bounding box center [520, 339] width 1041 height 679
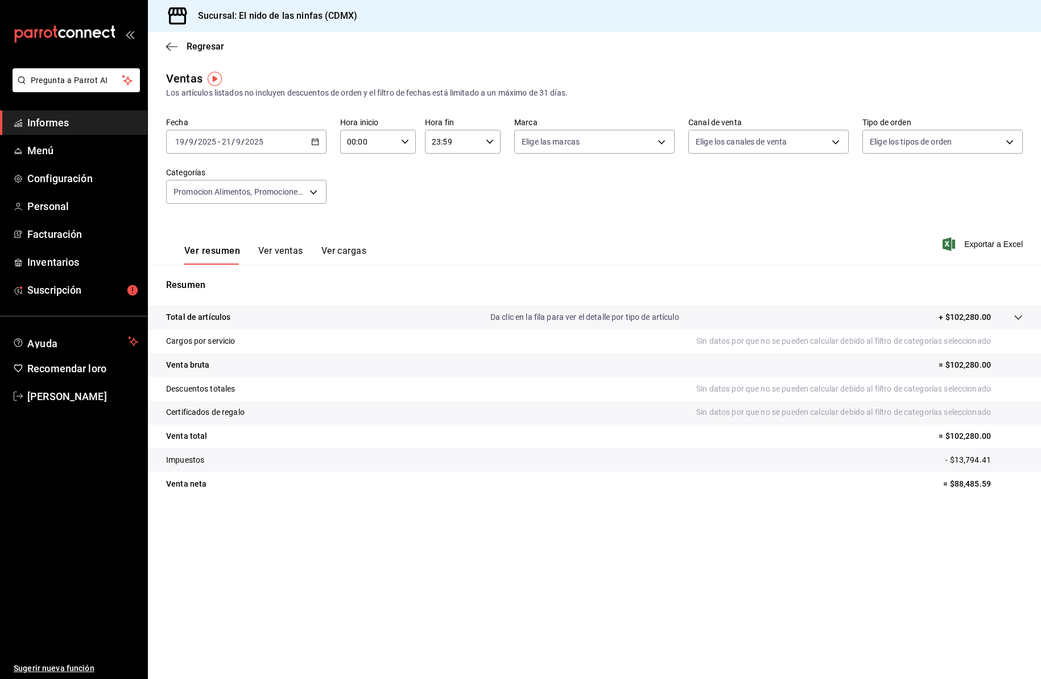
click at [291, 250] on font "Ver ventas" at bounding box center [280, 250] width 45 height 11
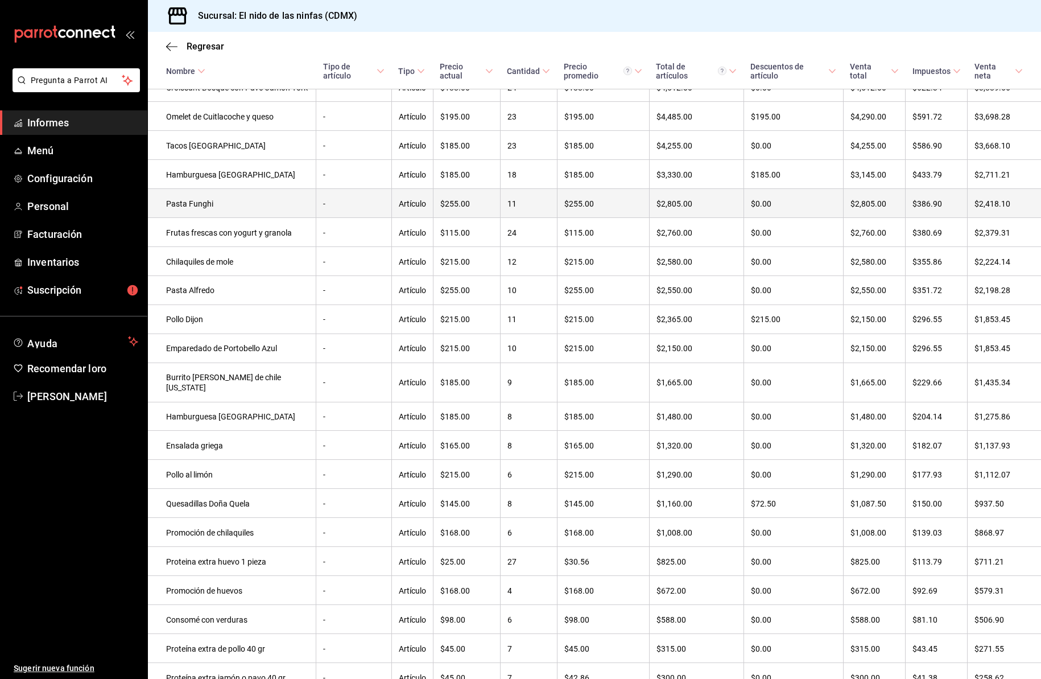
scroll to position [469, 0]
